Goal: Transaction & Acquisition: Purchase product/service

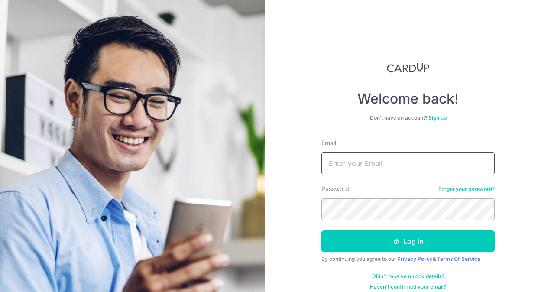
click at [343, 161] on input "Email" at bounding box center [407, 163] width 173 height 22
type input "[EMAIL_ADDRESS][DOMAIN_NAME]"
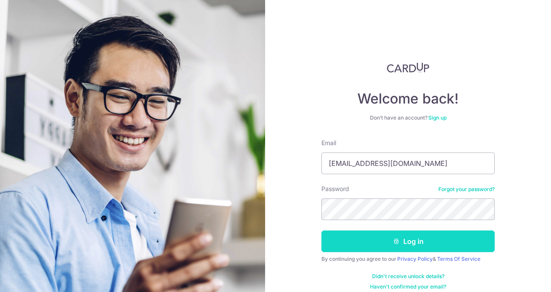
click at [394, 239] on icon "submit" at bounding box center [396, 241] width 7 height 7
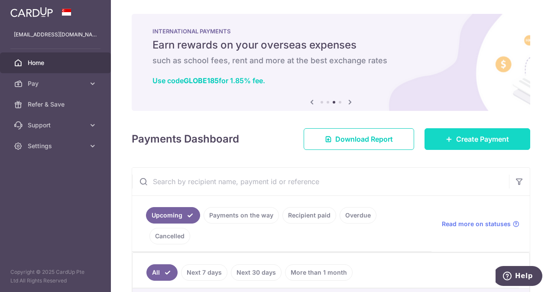
click at [466, 136] on span "Create Payment" at bounding box center [482, 139] width 53 height 10
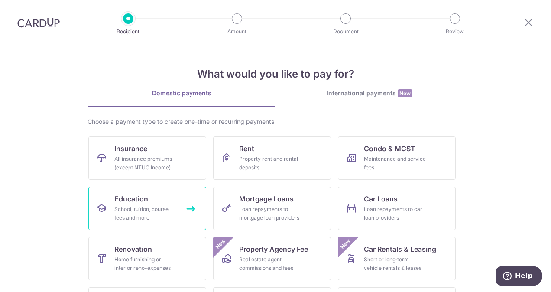
click at [124, 207] on div "School, tuition, course fees and more" at bounding box center [145, 213] width 62 height 17
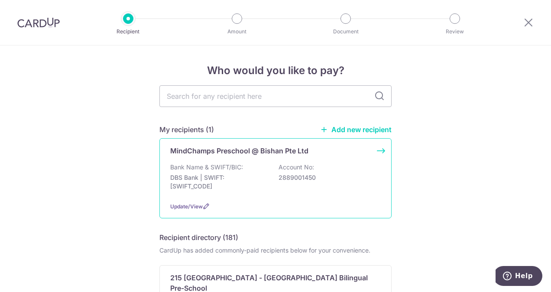
click at [210, 150] on p "MindChamps Preschool @ Bishan Pte Ltd" at bounding box center [239, 151] width 138 height 10
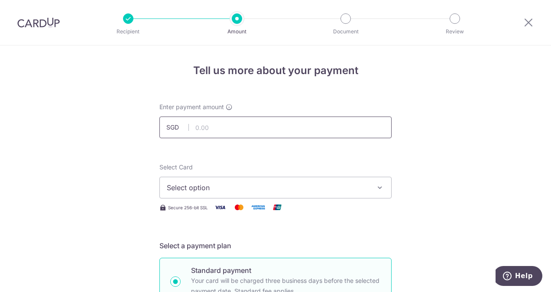
click at [280, 125] on input "text" at bounding box center [275, 127] width 232 height 22
type input "2,321.45"
click at [378, 185] on icon "button" at bounding box center [379, 187] width 9 height 9
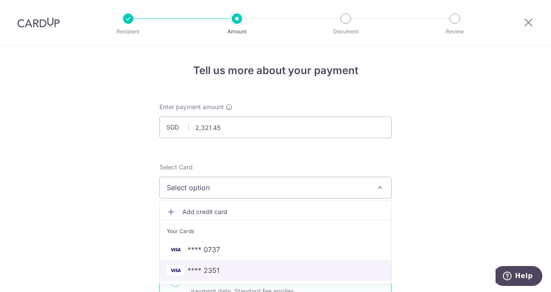
click at [210, 273] on span "**** 2351" at bounding box center [204, 270] width 32 height 10
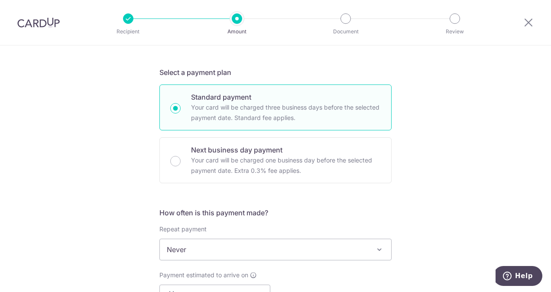
scroll to position [217, 0]
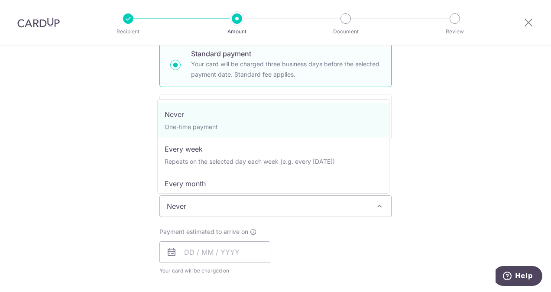
click at [376, 204] on span at bounding box center [379, 206] width 10 height 10
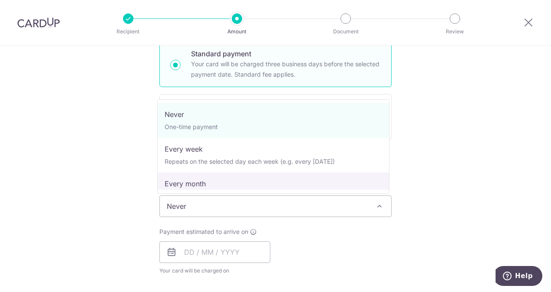
select select "3"
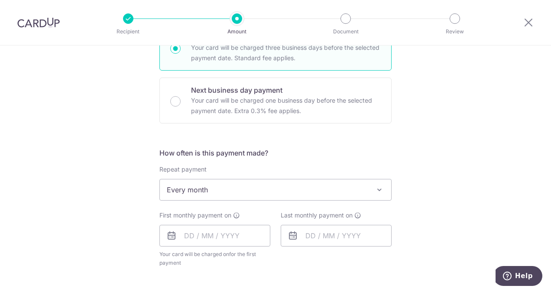
scroll to position [260, 0]
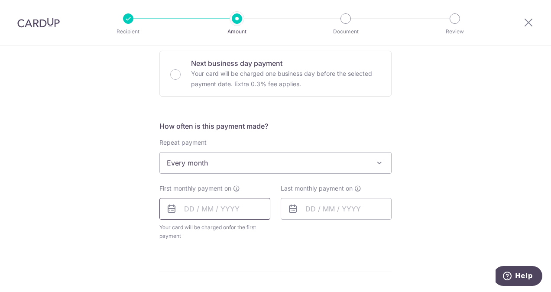
click at [222, 211] on input "text" at bounding box center [214, 209] width 111 height 22
click at [244, 268] on link "4" at bounding box center [246, 270] width 14 height 14
type input "04/09/2025"
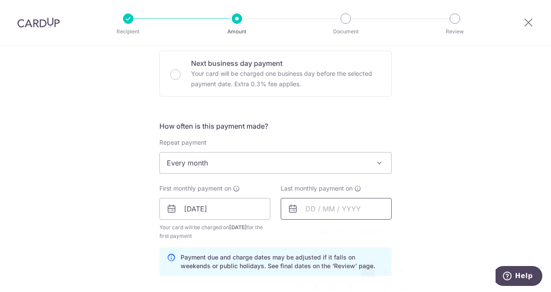
click at [354, 210] on input "text" at bounding box center [336, 209] width 111 height 22
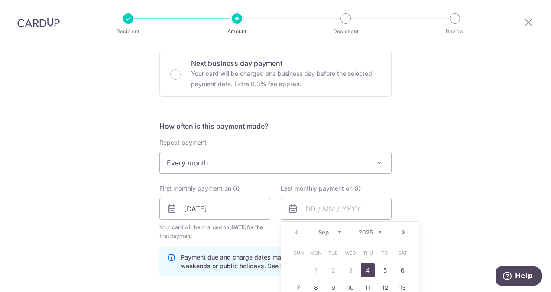
click at [401, 232] on link "Next" at bounding box center [403, 232] width 10 height 10
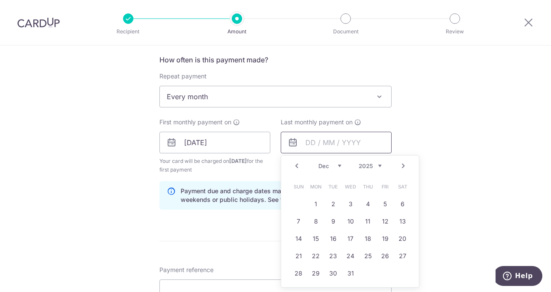
scroll to position [346, 0]
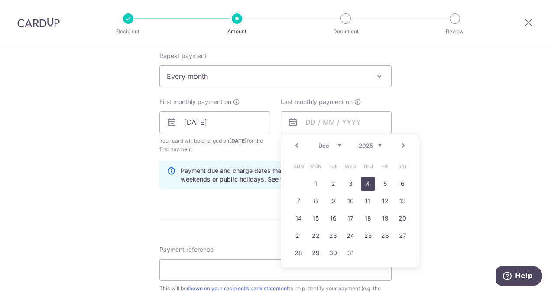
click at [365, 184] on link "4" at bounding box center [368, 184] width 14 height 14
type input "04/12/2025"
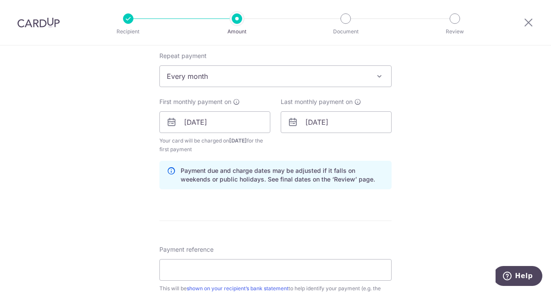
scroll to position [390, 0]
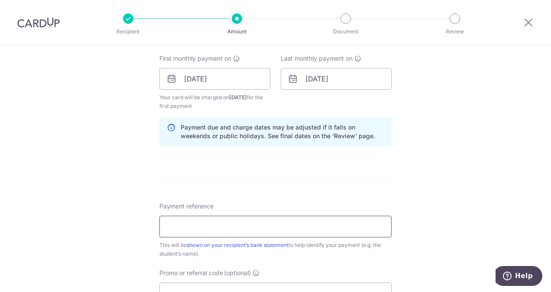
click at [268, 223] on input "Payment reference" at bounding box center [275, 227] width 232 height 22
type input "TEO YI NING MINDCHAMPS"
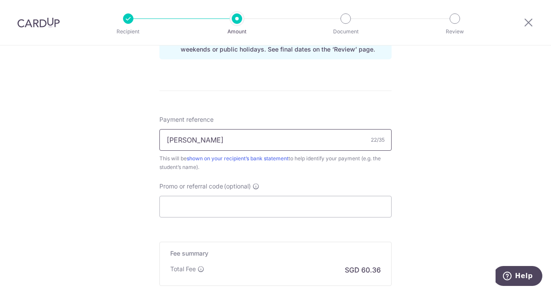
scroll to position [520, 0]
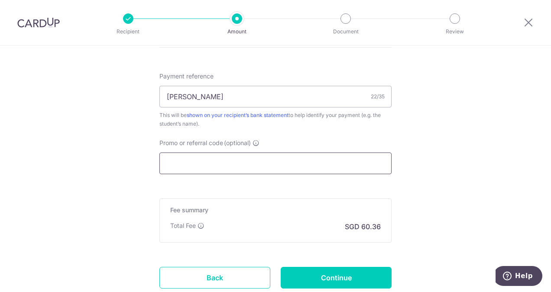
click at [197, 165] on input "Promo or referral code (optional)" at bounding box center [275, 163] width 232 height 22
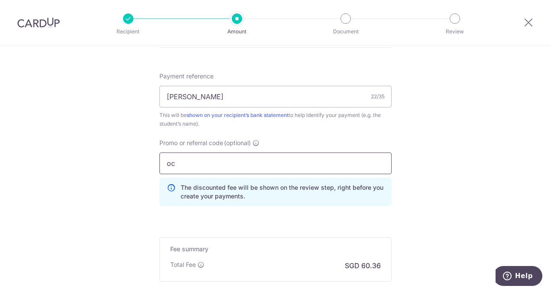
type input "o"
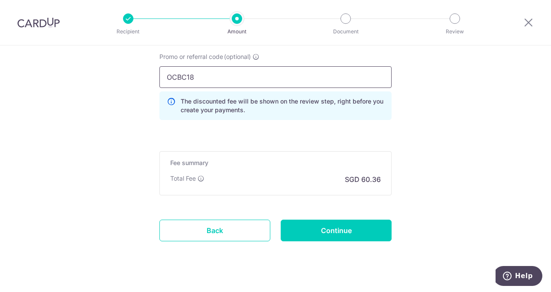
scroll to position [606, 0]
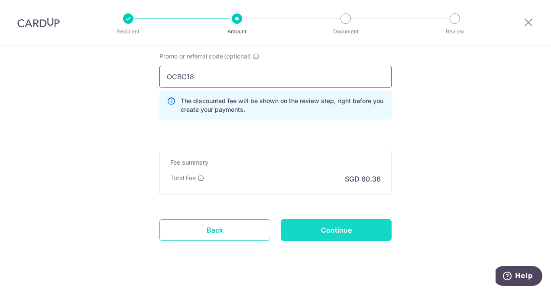
type input "OCBC18"
click at [328, 233] on input "Continue" at bounding box center [336, 230] width 111 height 22
type input "Create Schedule"
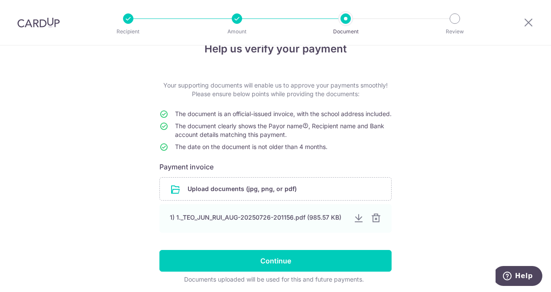
scroll to position [43, 0]
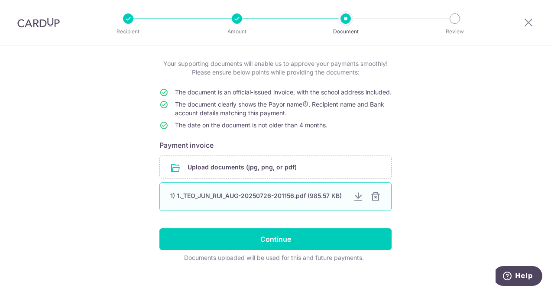
click at [374, 202] on div at bounding box center [375, 196] width 10 height 10
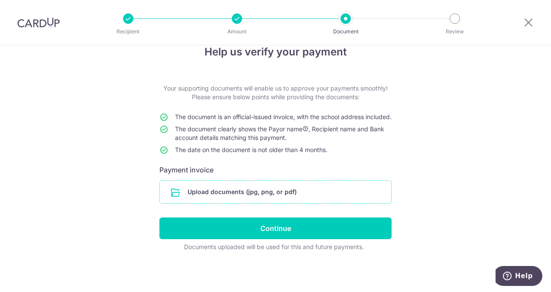
click at [222, 190] on input "file" at bounding box center [275, 192] width 231 height 23
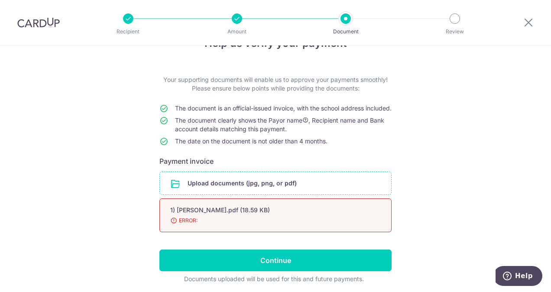
click at [329, 232] on div "1) TEO YI NING_MINDCHAMPS_SEP.pdf (18.59 KB) 98% ERROR:" at bounding box center [275, 215] width 232 height 34
click at [359, 194] on input "file" at bounding box center [275, 183] width 231 height 23
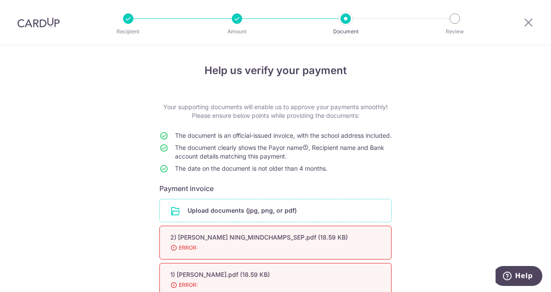
scroll to position [105, 0]
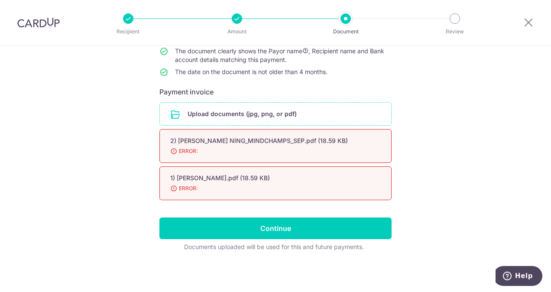
click at [248, 113] on input "file" at bounding box center [275, 114] width 231 height 23
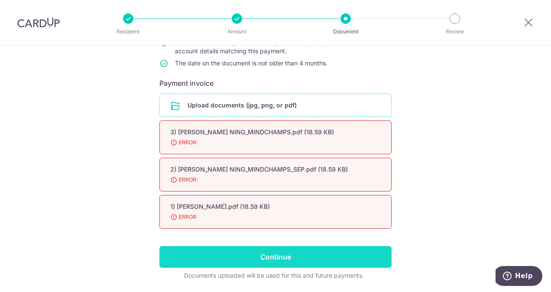
click at [275, 266] on input "Continue" at bounding box center [275, 257] width 232 height 22
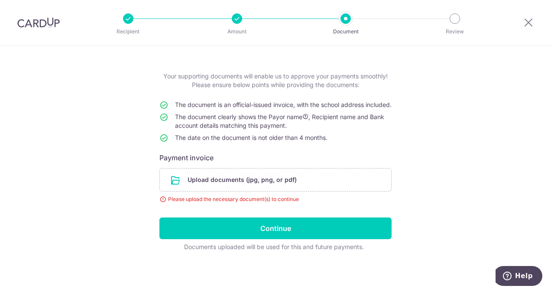
scroll to position [39, 0]
click at [259, 183] on input "file" at bounding box center [275, 179] width 231 height 23
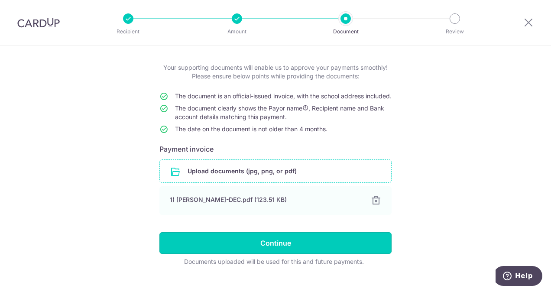
click at [272, 251] on input "Continue" at bounding box center [275, 243] width 232 height 22
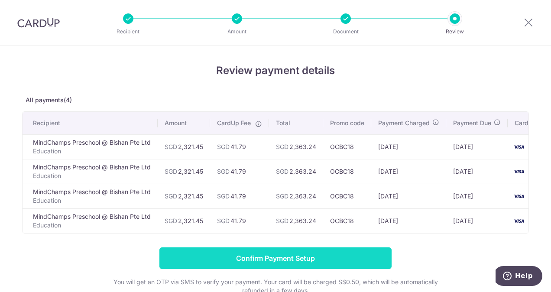
click at [273, 266] on input "Confirm Payment Setup" at bounding box center [275, 258] width 232 height 22
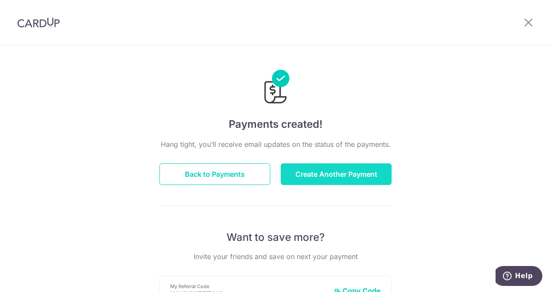
click at [340, 181] on button "Create Another Payment" at bounding box center [336, 174] width 111 height 22
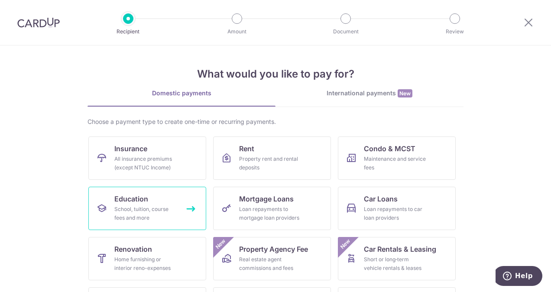
click at [123, 204] on link "Education School, tuition, course fees and more" at bounding box center [147, 208] width 118 height 43
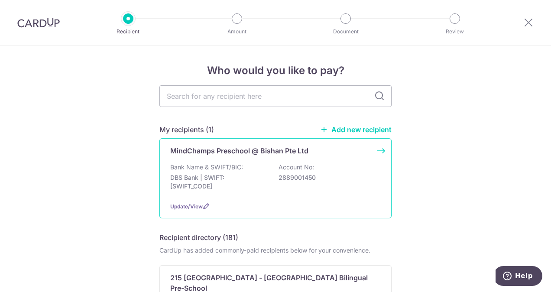
click at [225, 155] on p "MindChamps Preschool @ Bishan Pte Ltd" at bounding box center [239, 151] width 138 height 10
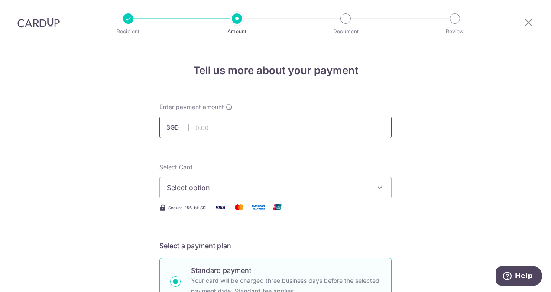
click at [281, 129] on input "text" at bounding box center [275, 127] width 232 height 22
type input "1,264.40"
click at [377, 186] on icon "button" at bounding box center [379, 187] width 9 height 9
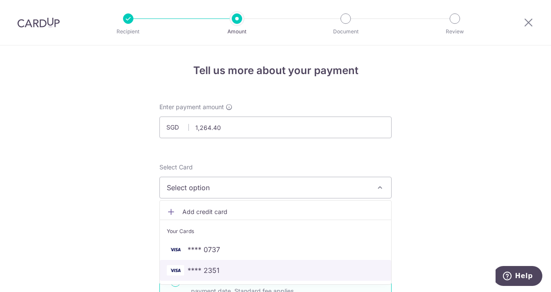
click at [314, 268] on span "**** 2351" at bounding box center [275, 270] width 217 height 10
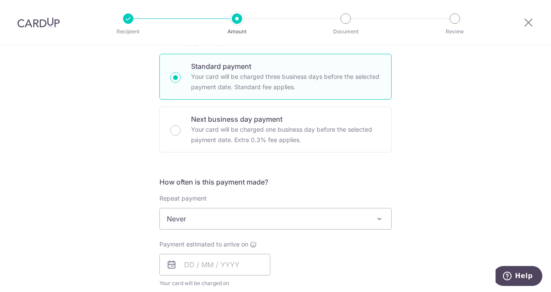
scroll to position [217, 0]
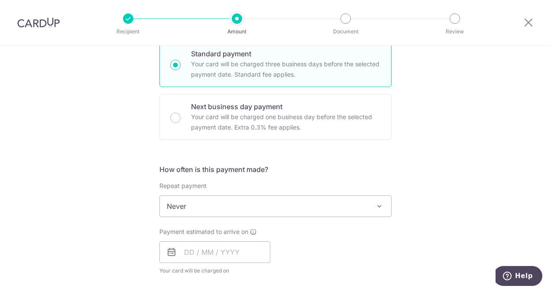
click at [375, 205] on span at bounding box center [379, 206] width 10 height 10
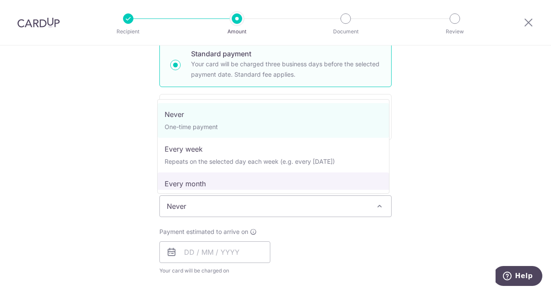
select select "3"
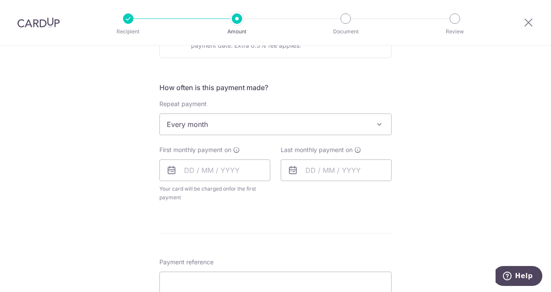
scroll to position [303, 0]
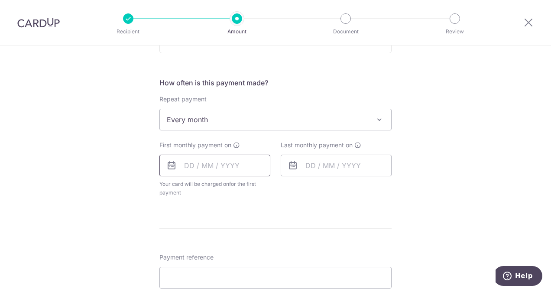
click at [250, 163] on input "text" at bounding box center [214, 166] width 111 height 22
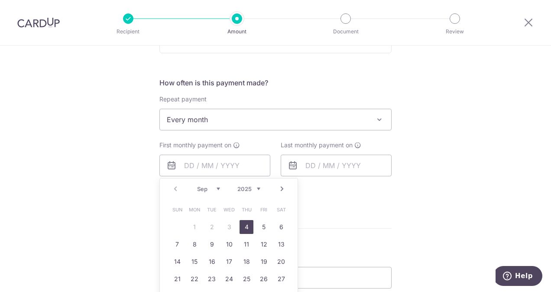
click at [245, 226] on link "4" at bounding box center [246, 227] width 14 height 14
type input "04/09/2025"
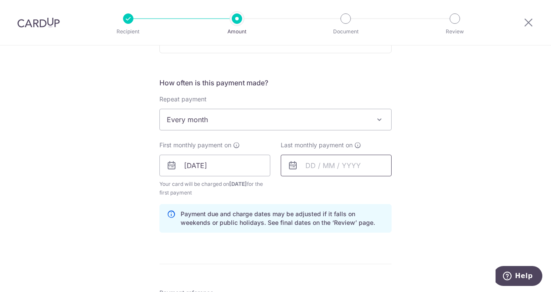
click at [369, 168] on input "text" at bounding box center [336, 166] width 111 height 22
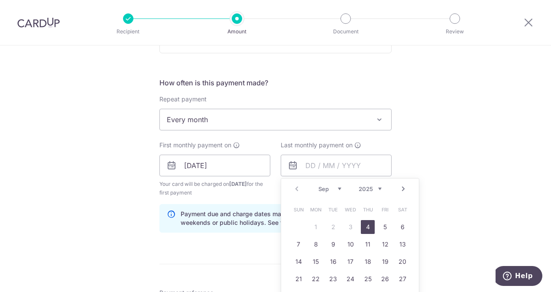
click at [399, 188] on link "Next" at bounding box center [403, 189] width 10 height 10
click at [365, 227] on link "4" at bounding box center [368, 227] width 14 height 14
type input "04/12/2025"
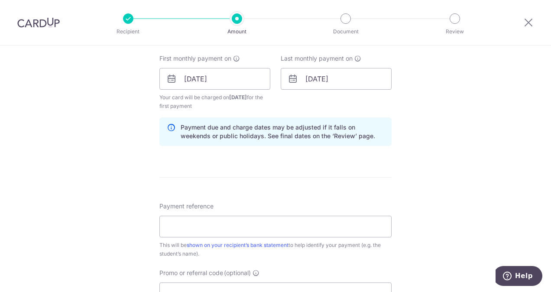
scroll to position [433, 0]
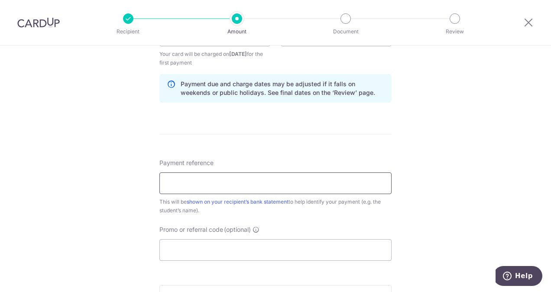
click at [290, 182] on input "Payment reference" at bounding box center [275, 183] width 232 height 22
type input "O"
type input "TEO JUN KAI_MINDSPACE"
click at [250, 249] on input "Promo or referral code (optional)" at bounding box center [275, 250] width 232 height 22
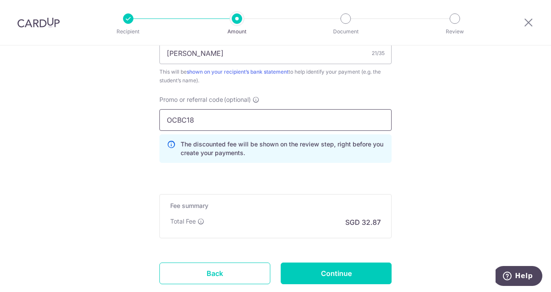
scroll to position [606, 0]
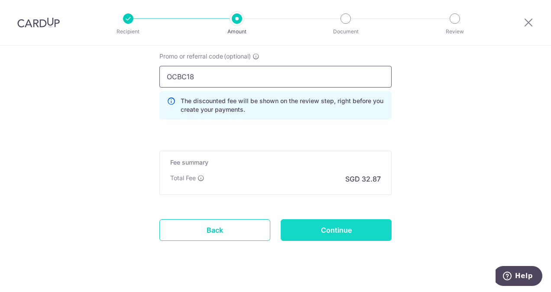
type input "OCBC18"
click at [336, 231] on input "Continue" at bounding box center [336, 230] width 111 height 22
type input "Create Schedule"
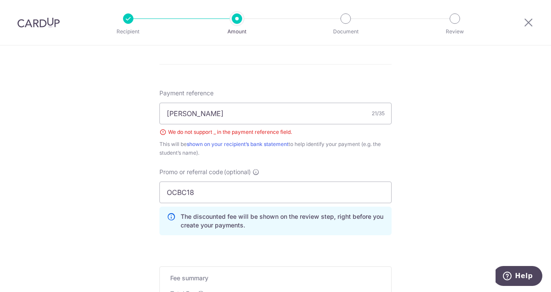
scroll to position [454, 0]
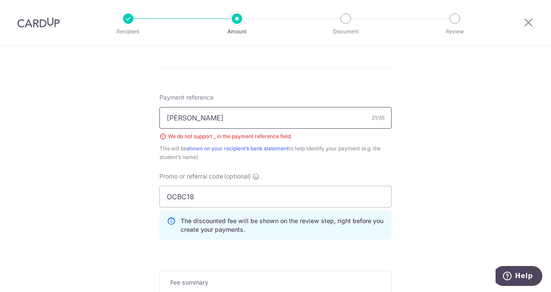
click at [315, 117] on input "TEO JUN KAI_MINDSPACE" at bounding box center [275, 118] width 232 height 22
type input "TEO JUN KAI"
click at [445, 108] on div "Tell us more about your payment Enter payment amount SGD 1,264.40 1264.40 Selec…" at bounding box center [275, 8] width 551 height 835
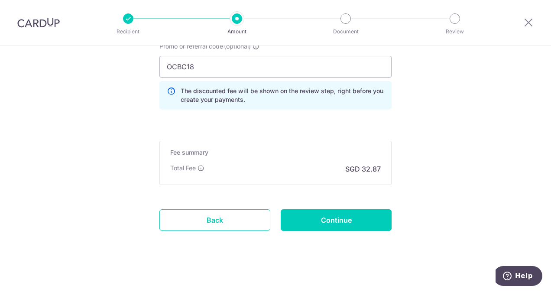
scroll to position [588, 0]
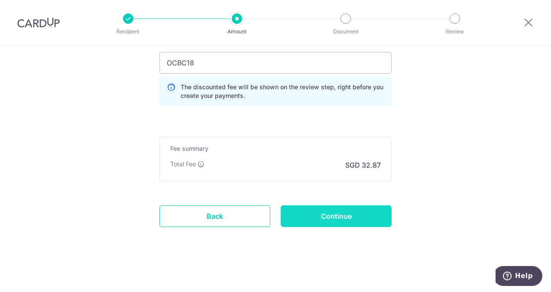
click at [332, 214] on input "Continue" at bounding box center [336, 216] width 111 height 22
type input "Create Schedule"
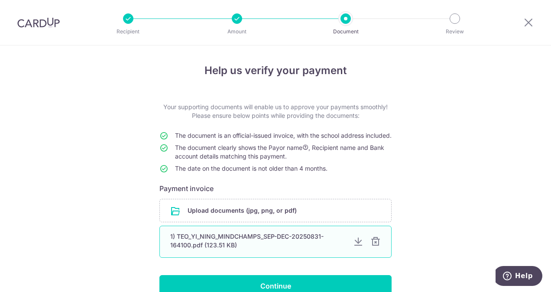
click at [373, 247] on div at bounding box center [375, 241] width 10 height 10
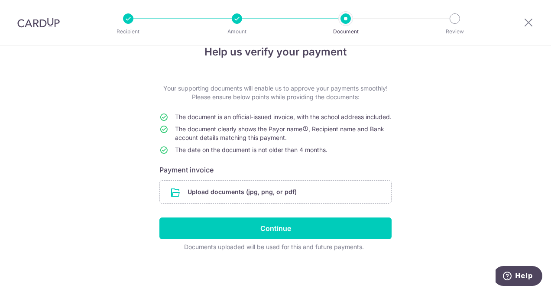
scroll to position [27, 0]
click at [272, 191] on input "file" at bounding box center [275, 192] width 231 height 23
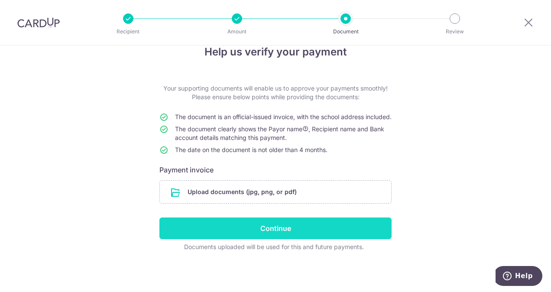
click at [278, 225] on input "Continue" at bounding box center [275, 228] width 232 height 22
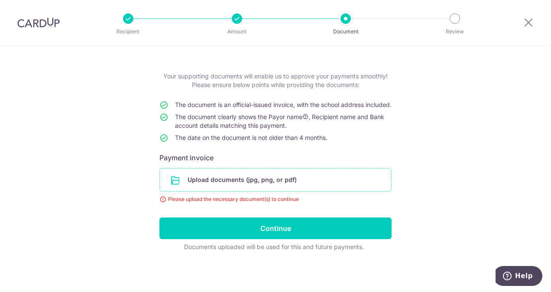
click at [252, 176] on input "file" at bounding box center [275, 179] width 231 height 23
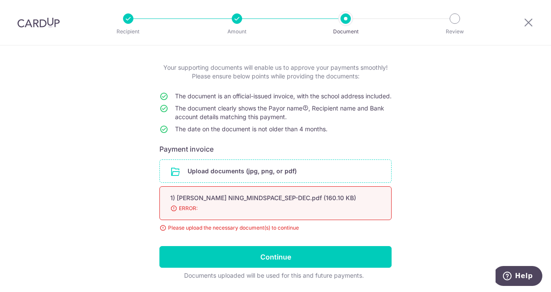
click at [262, 179] on input "file" at bounding box center [275, 171] width 231 height 23
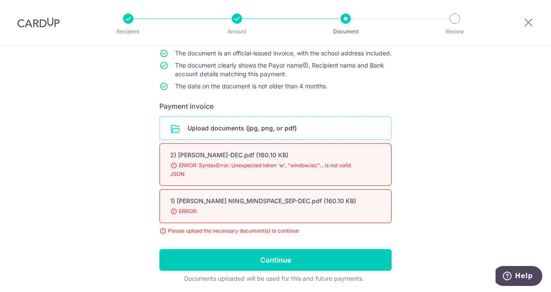
scroll to position [123, 0]
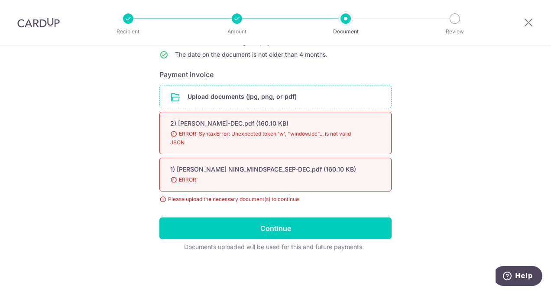
click at [214, 98] on input "file" at bounding box center [275, 96] width 231 height 23
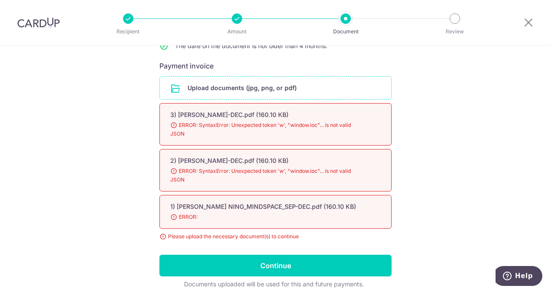
click at [236, 96] on input "file" at bounding box center [275, 88] width 231 height 23
click at [282, 95] on input "file" at bounding box center [275, 88] width 231 height 23
click at [255, 97] on input "file" at bounding box center [275, 88] width 231 height 23
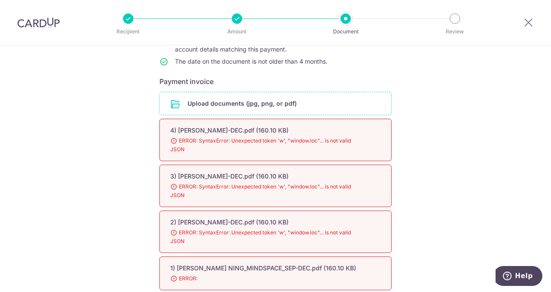
scroll to position [214, 0]
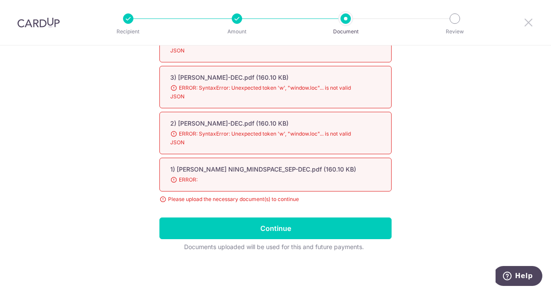
click at [530, 21] on icon at bounding box center [528, 22] width 10 height 11
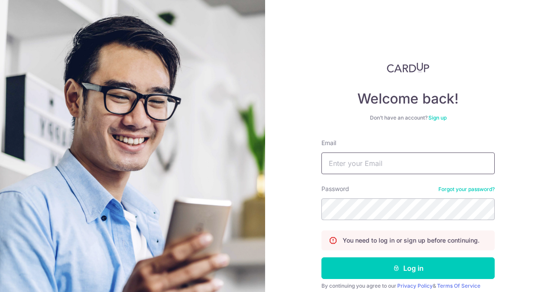
click at [372, 165] on input "Email" at bounding box center [407, 163] width 173 height 22
type input "[EMAIL_ADDRESS][DOMAIN_NAME]"
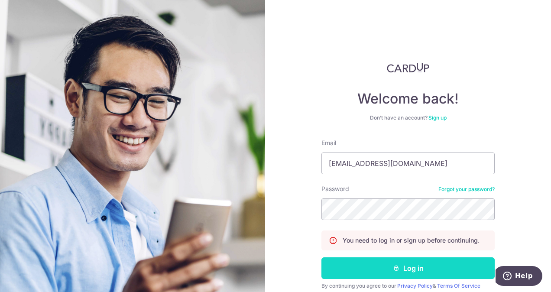
click at [408, 270] on button "Log in" at bounding box center [407, 268] width 173 height 22
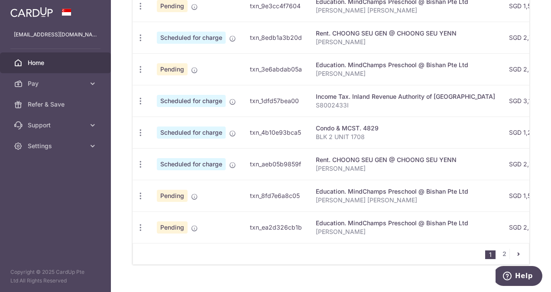
scroll to position [390, 0]
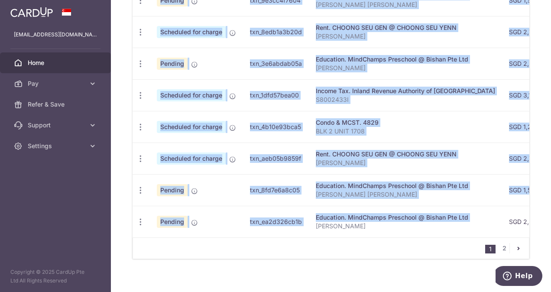
click at [307, 237] on div "Status Payment ID Payment details Amount CardUp fee Total amt. Charge date Due …" at bounding box center [331, 68] width 397 height 339
click at [409, 200] on td "Education. MindChamps Preschool @ Bishan Pte Ltd TEO JUN RUI MINDSPACE" at bounding box center [404, 190] width 193 height 32
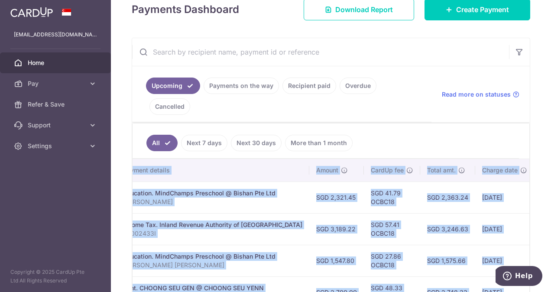
scroll to position [130, 0]
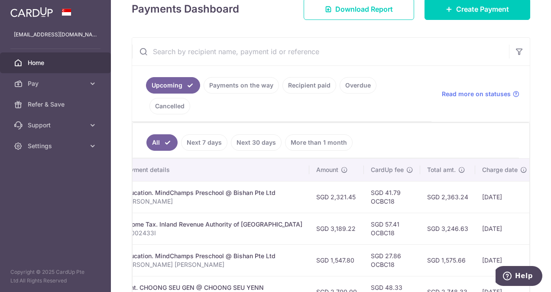
click at [413, 103] on ul "Upcoming Payments on the way Recipient paid Overdue Cancelled" at bounding box center [281, 94] width 299 height 56
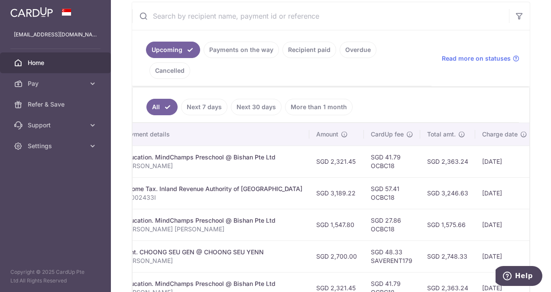
scroll to position [56, 0]
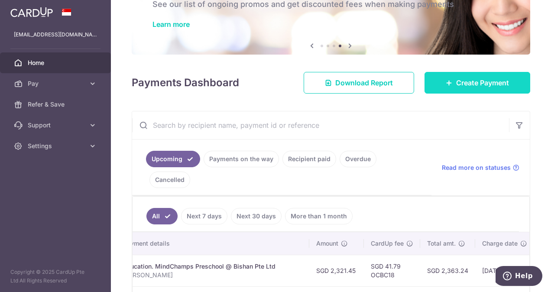
click at [462, 85] on span "Create Payment" at bounding box center [482, 83] width 53 height 10
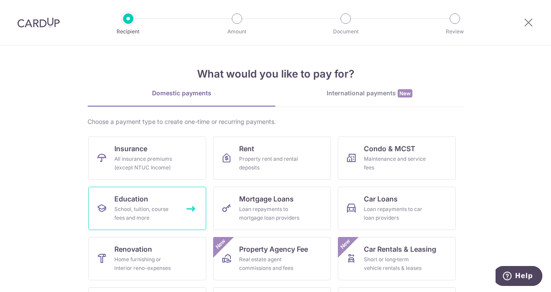
click at [132, 200] on span "Education" at bounding box center [131, 199] width 34 height 10
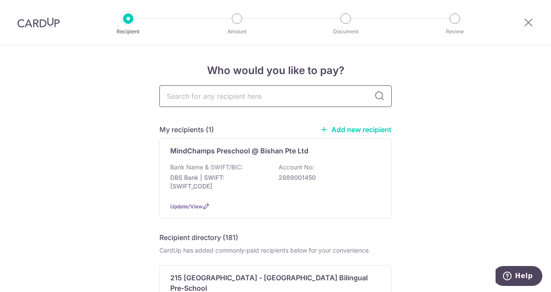
click at [289, 96] on input "text" at bounding box center [275, 96] width 232 height 22
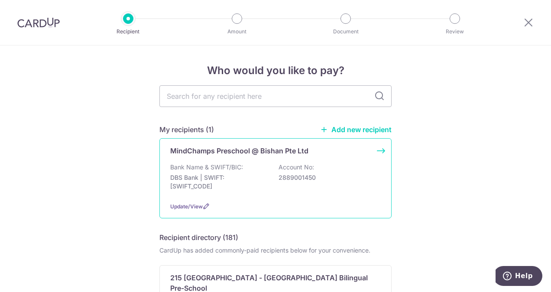
click at [215, 155] on p "MindChamps Preschool @ Bishan Pte Ltd" at bounding box center [239, 151] width 138 height 10
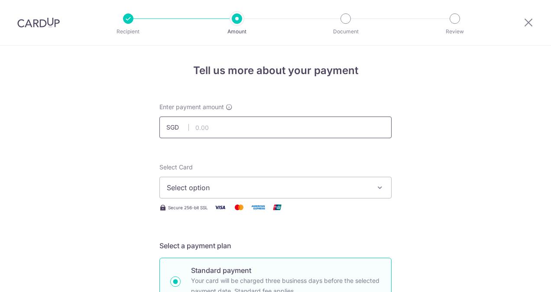
drag, startPoint x: 0, startPoint y: 0, endPoint x: 226, endPoint y: 121, distance: 256.7
click at [226, 121] on input "text" at bounding box center [275, 127] width 232 height 22
type input "1,264.40"
click at [378, 188] on icon "button" at bounding box center [379, 187] width 9 height 9
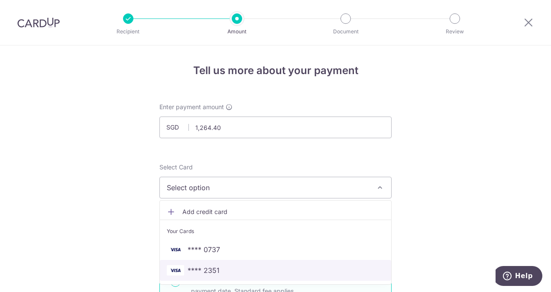
drag, startPoint x: 272, startPoint y: 271, endPoint x: 281, endPoint y: 268, distance: 9.2
click at [272, 271] on span "**** 2351" at bounding box center [275, 270] width 217 height 10
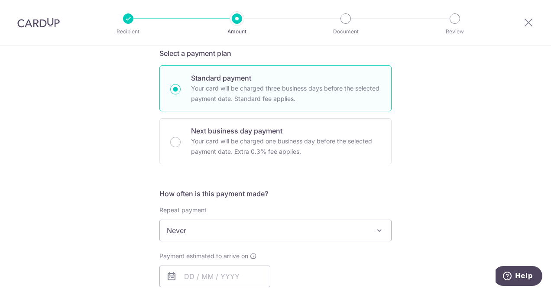
scroll to position [217, 0]
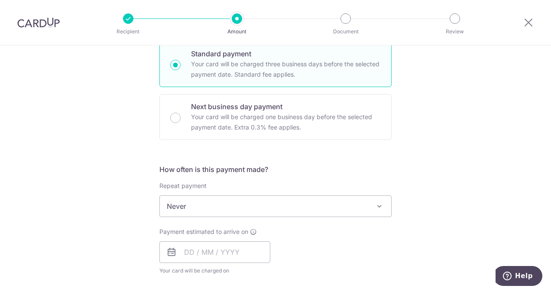
click at [376, 204] on span at bounding box center [379, 206] width 10 height 10
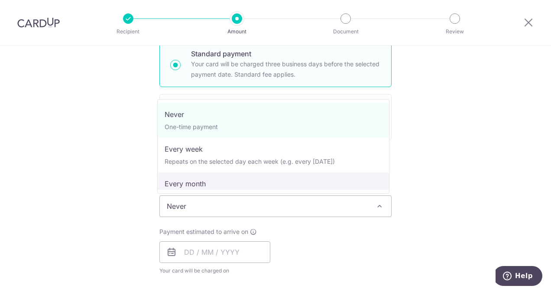
select select "3"
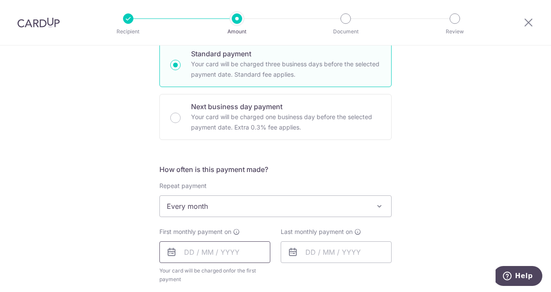
click at [217, 252] on input "text" at bounding box center [214, 252] width 111 height 22
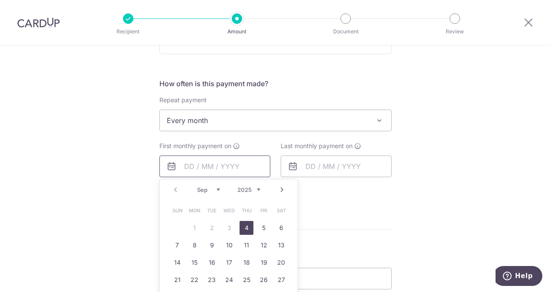
scroll to position [303, 0]
click at [245, 227] on link "4" at bounding box center [246, 227] width 14 height 14
type input "[DATE]"
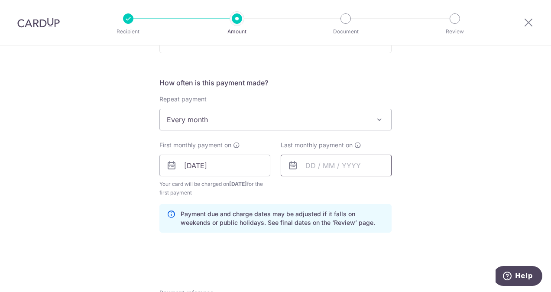
click at [361, 168] on input "text" at bounding box center [336, 166] width 111 height 22
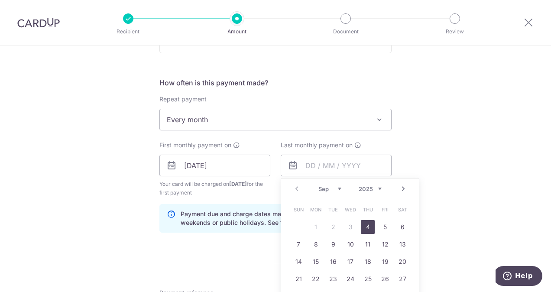
click at [402, 188] on link "Next" at bounding box center [403, 189] width 10 height 10
click at [366, 230] on link "4" at bounding box center [368, 227] width 14 height 14
type input "[DATE]"
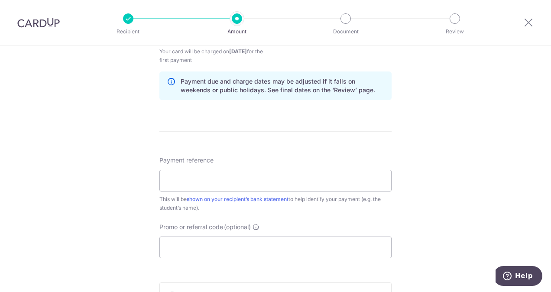
scroll to position [476, 0]
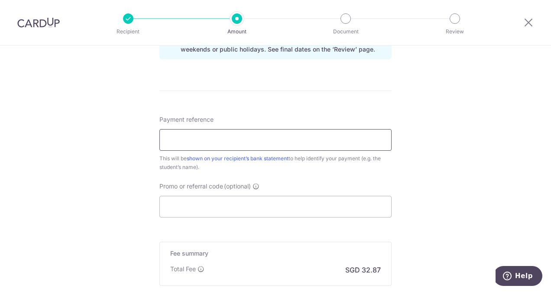
click at [247, 142] on input "Payment reference" at bounding box center [275, 140] width 232 height 22
type input "t"
type input "TEO JUN KAI MINDSPACE"
click at [259, 205] on input "Promo or referral code (optional)" at bounding box center [275, 207] width 232 height 22
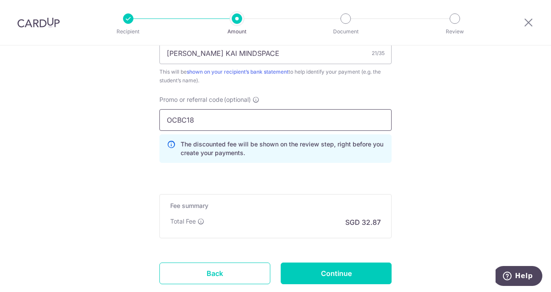
scroll to position [606, 0]
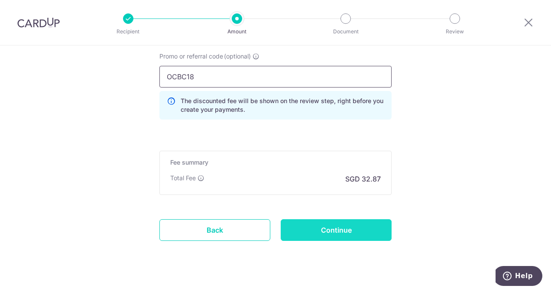
type input "OCBC18"
click at [335, 231] on input "Continue" at bounding box center [336, 230] width 111 height 22
type input "Create Schedule"
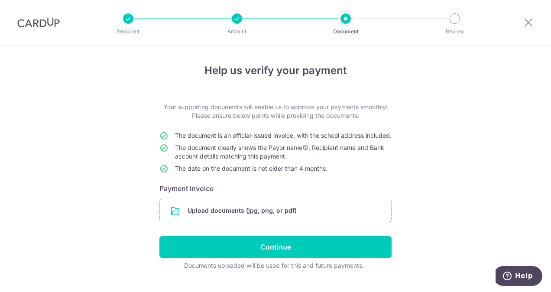
click at [263, 222] on input "file" at bounding box center [275, 210] width 231 height 23
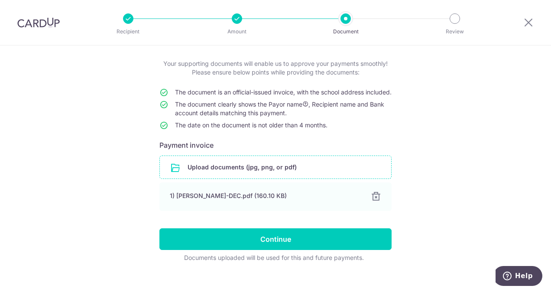
scroll to position [63, 0]
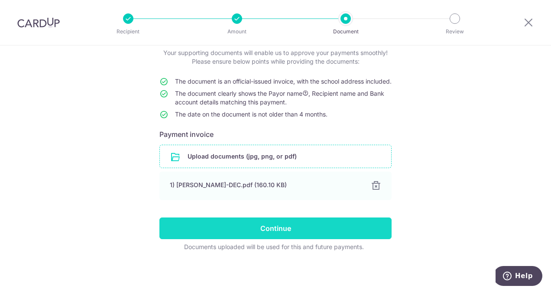
click at [275, 228] on input "Continue" at bounding box center [275, 228] width 232 height 22
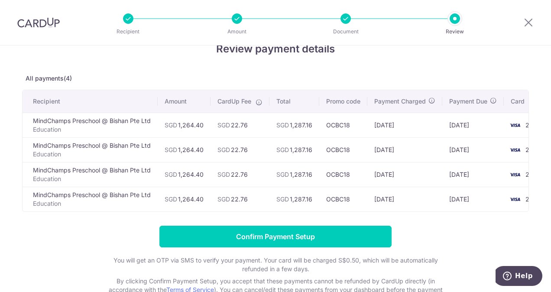
scroll to position [43, 0]
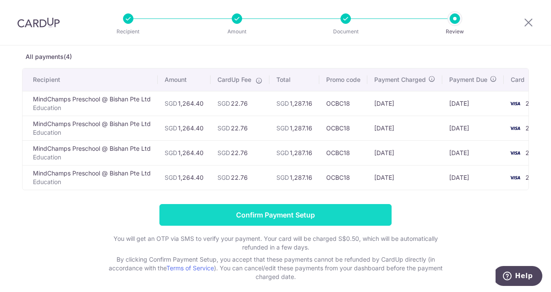
click at [268, 220] on input "Confirm Payment Setup" at bounding box center [275, 215] width 232 height 22
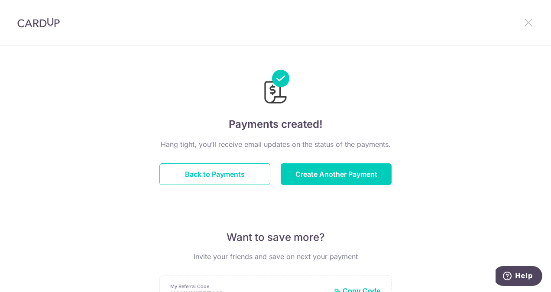
click at [524, 22] on icon at bounding box center [528, 22] width 10 height 11
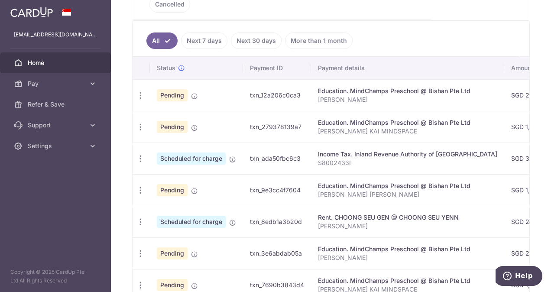
scroll to position [217, 0]
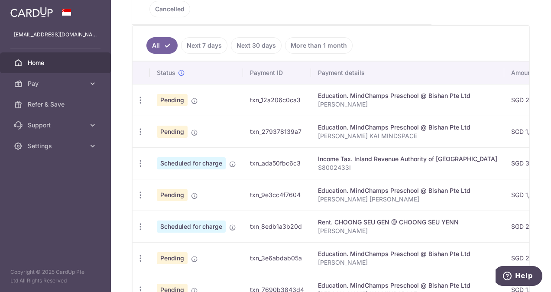
click at [355, 130] on div "Education. MindChamps Preschool @ Bishan Pte Ltd" at bounding box center [407, 127] width 179 height 9
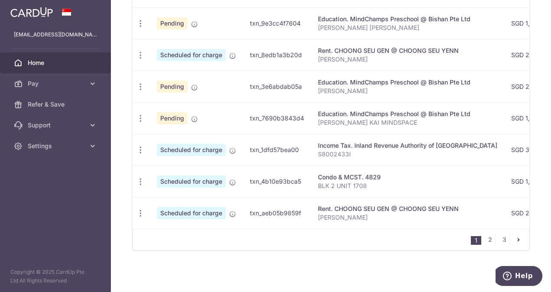
scroll to position [390, 0]
click at [485, 240] on link "2" at bounding box center [490, 239] width 10 height 10
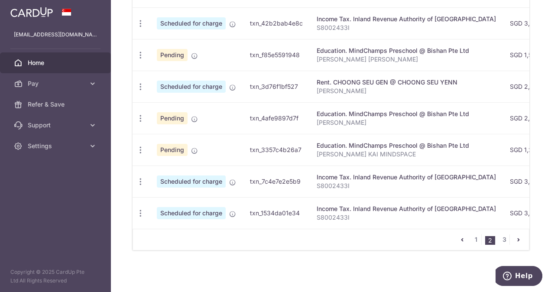
scroll to position [392, 0]
click at [500, 237] on link "3" at bounding box center [504, 239] width 10 height 10
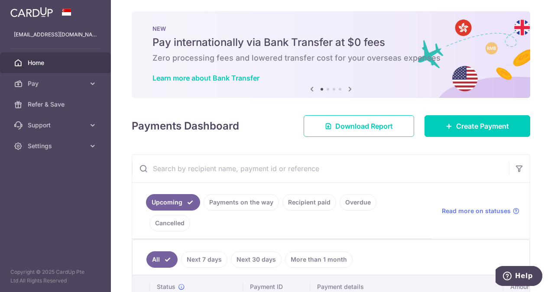
scroll to position [0, 0]
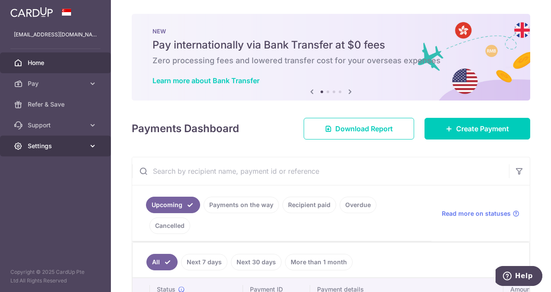
click at [92, 146] on icon at bounding box center [92, 146] width 9 height 9
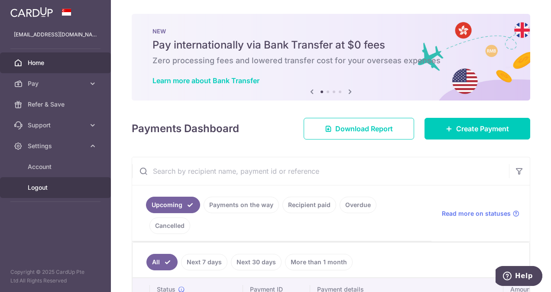
click at [45, 185] on span "Logout" at bounding box center [56, 187] width 57 height 9
